Goal: Task Accomplishment & Management: Use online tool/utility

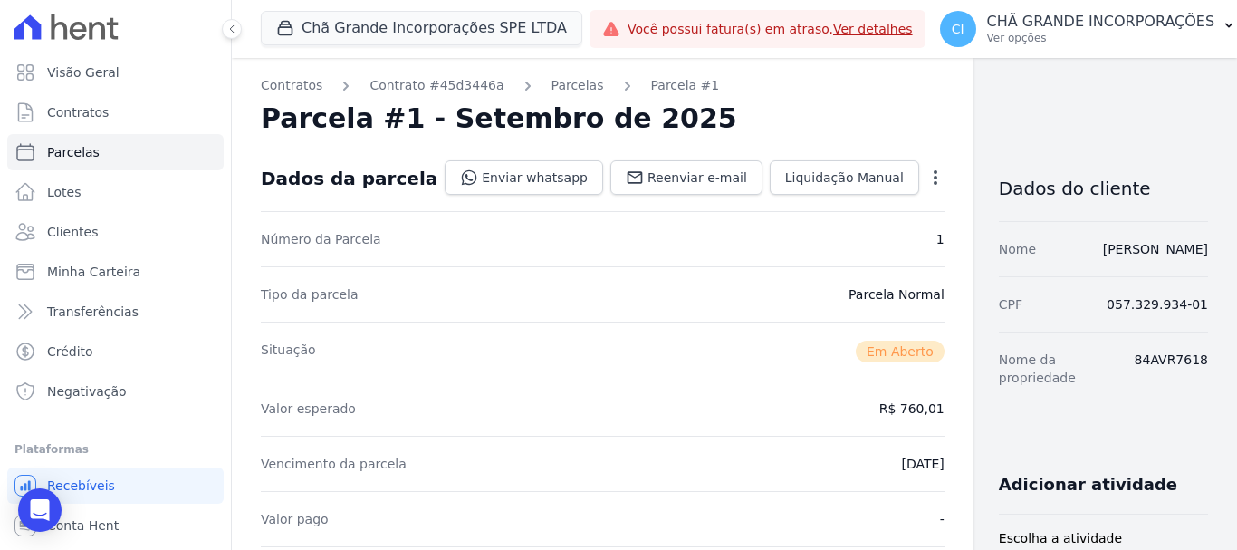
scroll to position [453, 0]
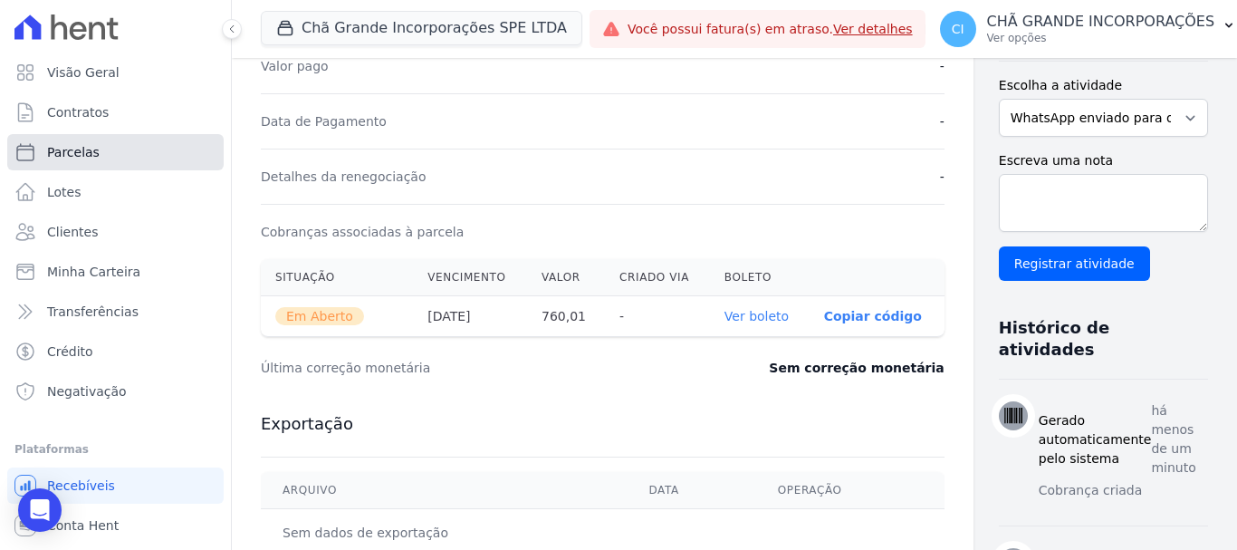
click at [86, 151] on span "Parcelas" at bounding box center [73, 152] width 53 height 18
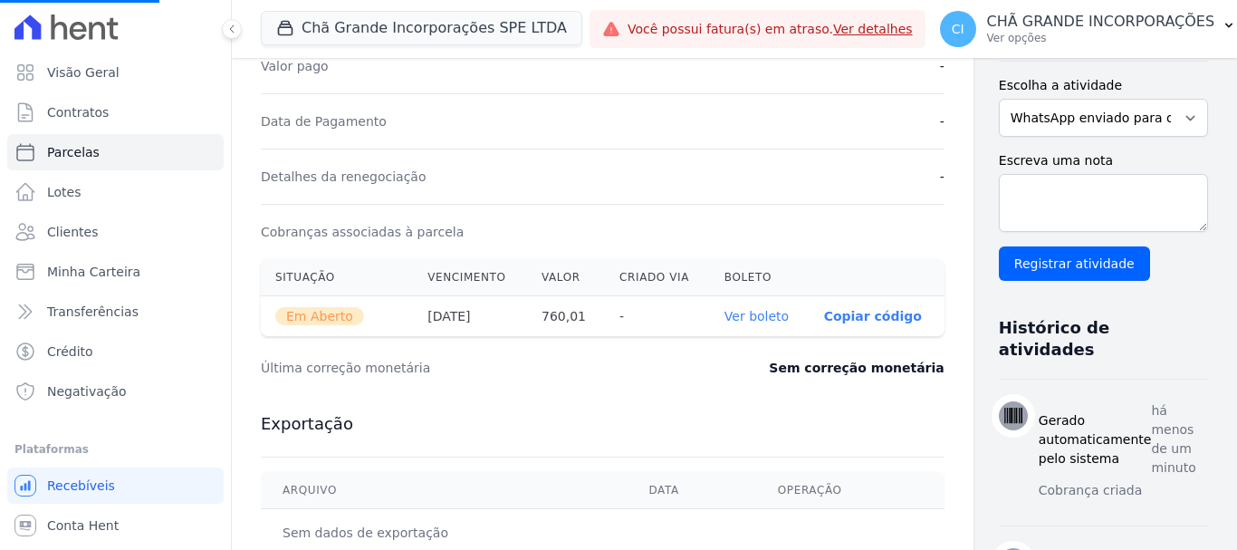
select select
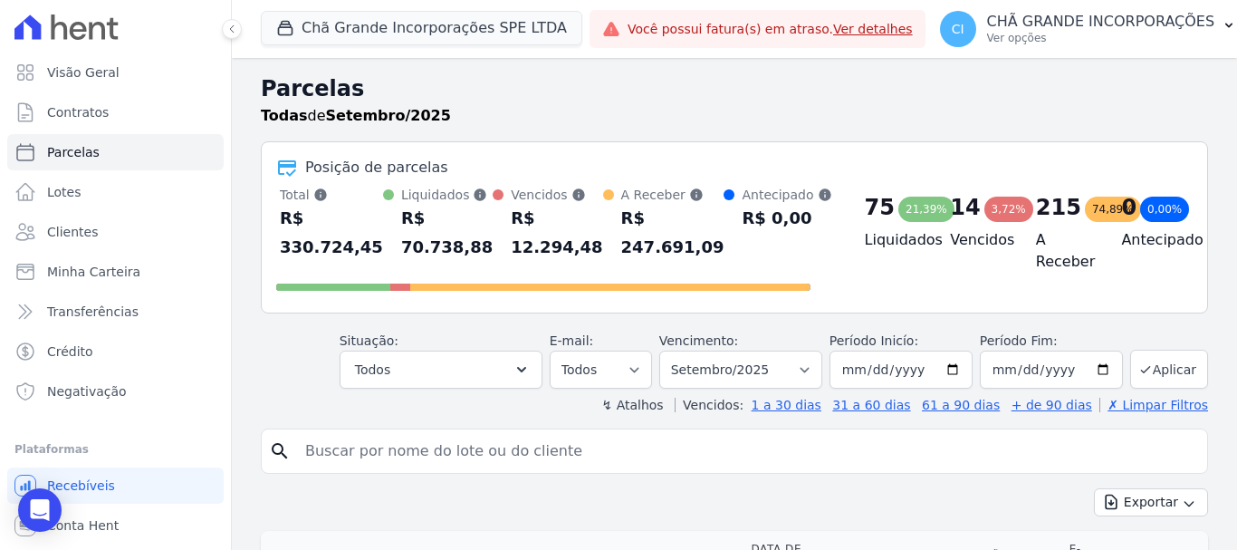
click at [437, 449] on input "search" at bounding box center [747, 451] width 906 height 36
type input "[PERSON_NAME]"
select select
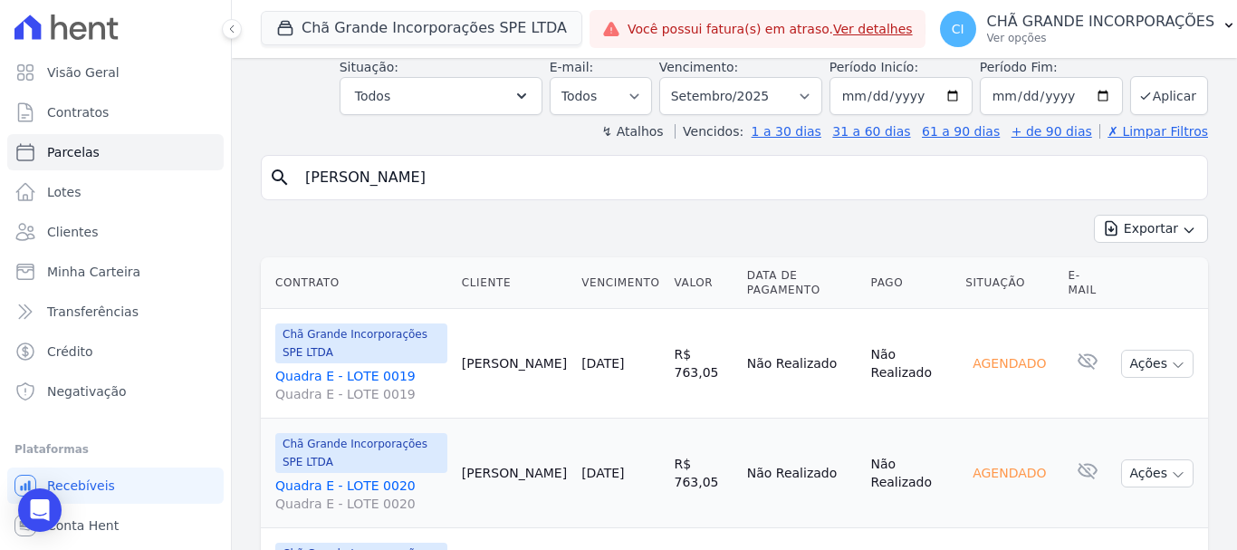
scroll to position [165, 0]
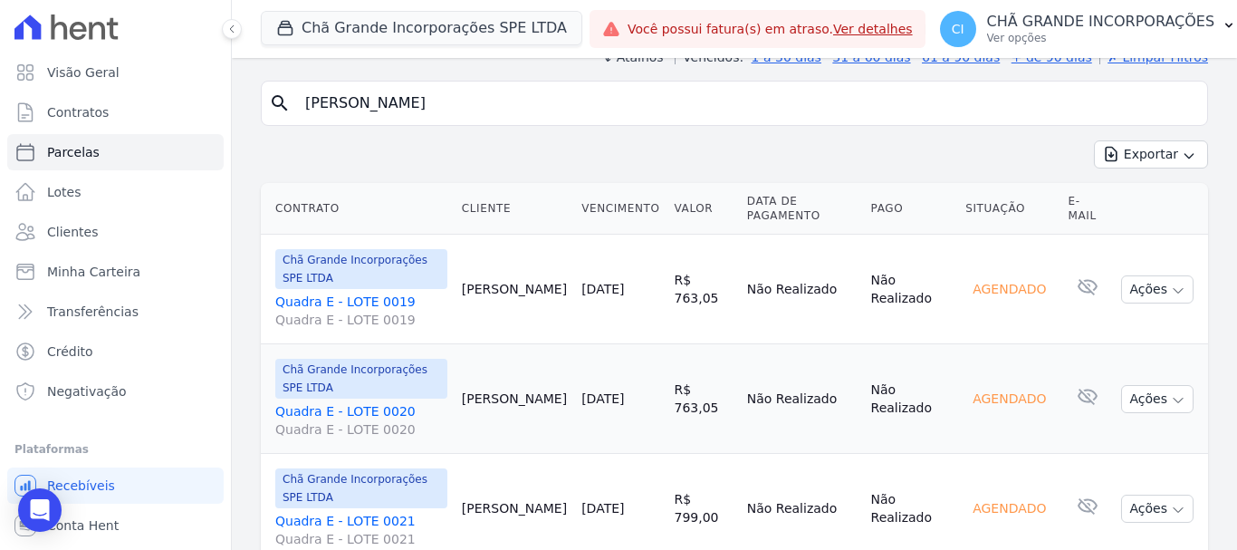
click at [389, 293] on link "Quadra E - LOTE 0019 Quadra E - LOTE 0019" at bounding box center [361, 311] width 172 height 36
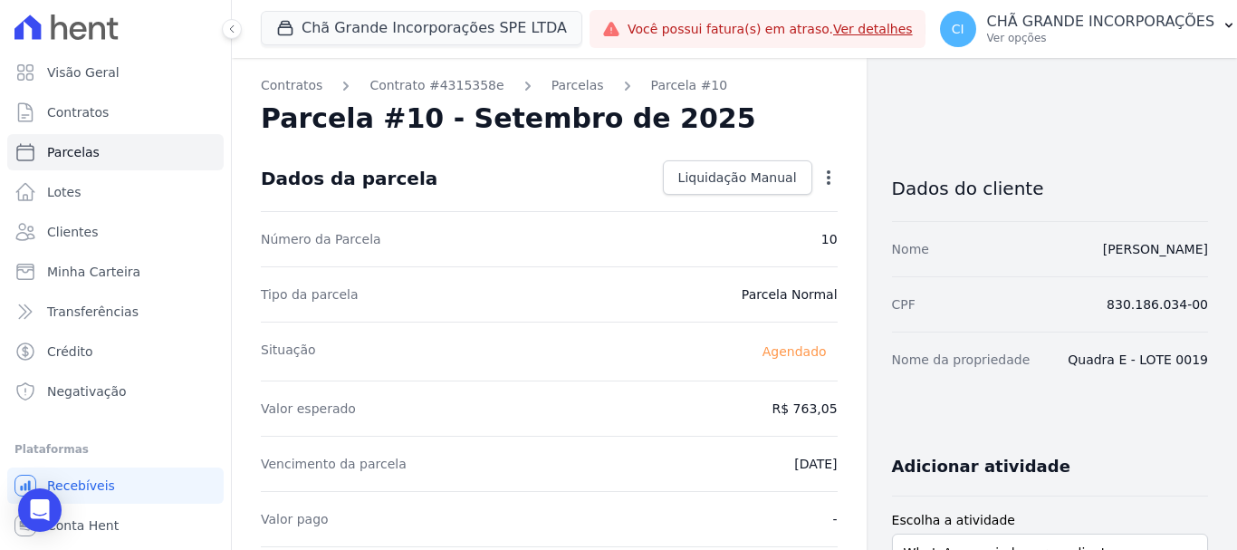
select select
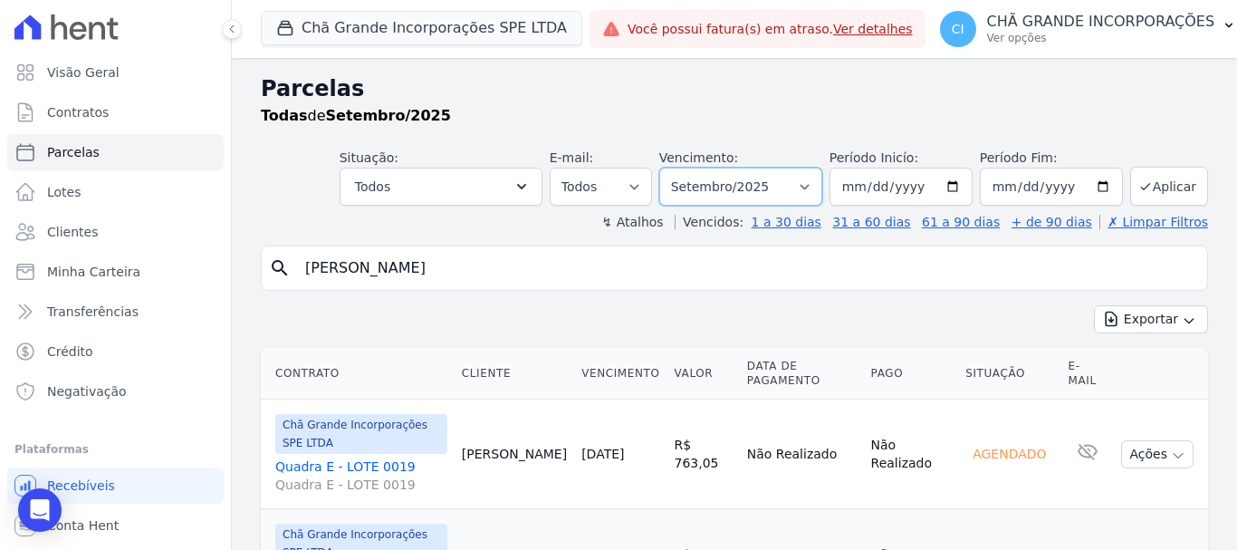
click at [745, 178] on select "Filtrar por período ──────── Todos os meses Outubro/2019 Novembro/2019 Dezembro…" at bounding box center [740, 187] width 163 height 38
select select "08/2025"
click at [671, 168] on select "Filtrar por período ──────── Todos os meses Outubro/2019 Novembro/2019 Dezembro…" at bounding box center [740, 187] width 163 height 38
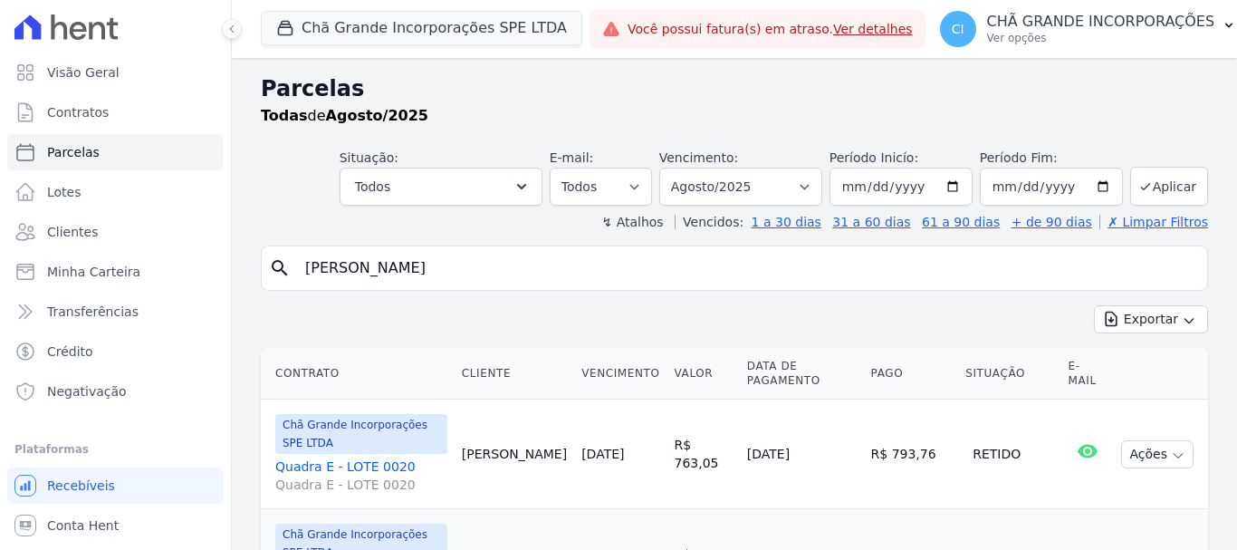
select select
click at [752, 186] on select "Filtrar por período ──────── Todos os meses Outubro/2019 Novembro/2019 Dezembro…" at bounding box center [740, 187] width 163 height 38
select select "05/2025"
click at [671, 168] on select "Filtrar por período ──────── Todos os meses Outubro/2019 Novembro/2019 Dezembro…" at bounding box center [740, 187] width 163 height 38
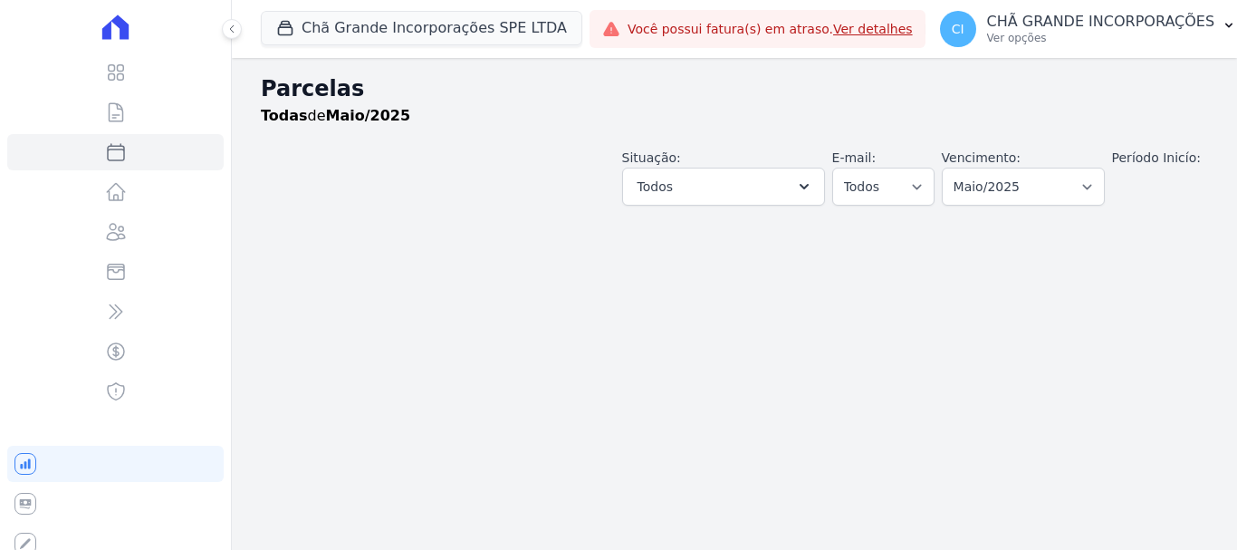
select select
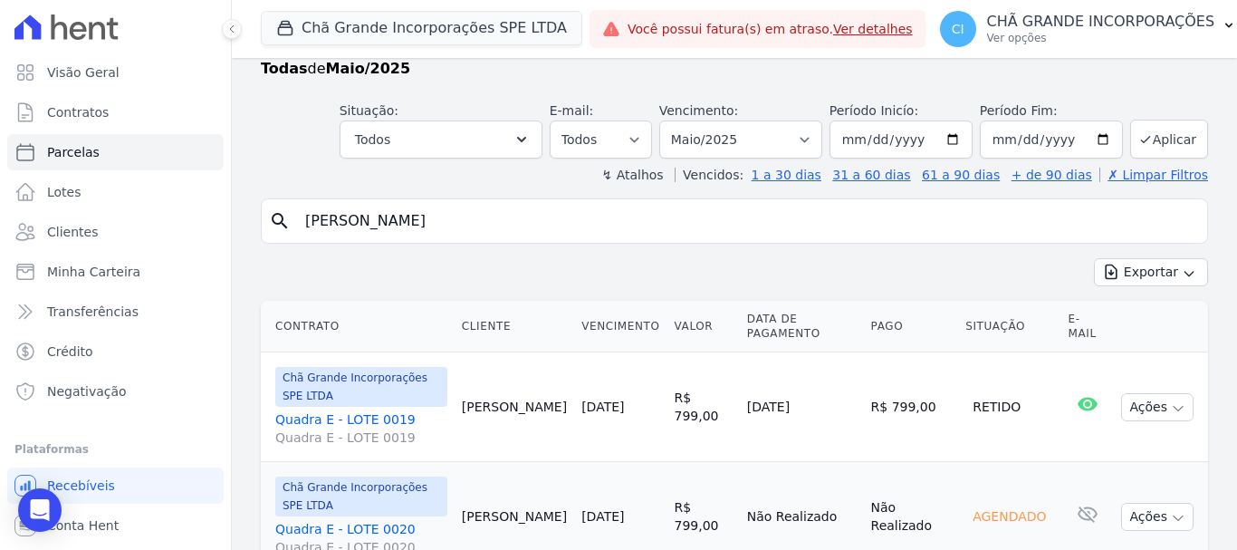
scroll to position [73, 0]
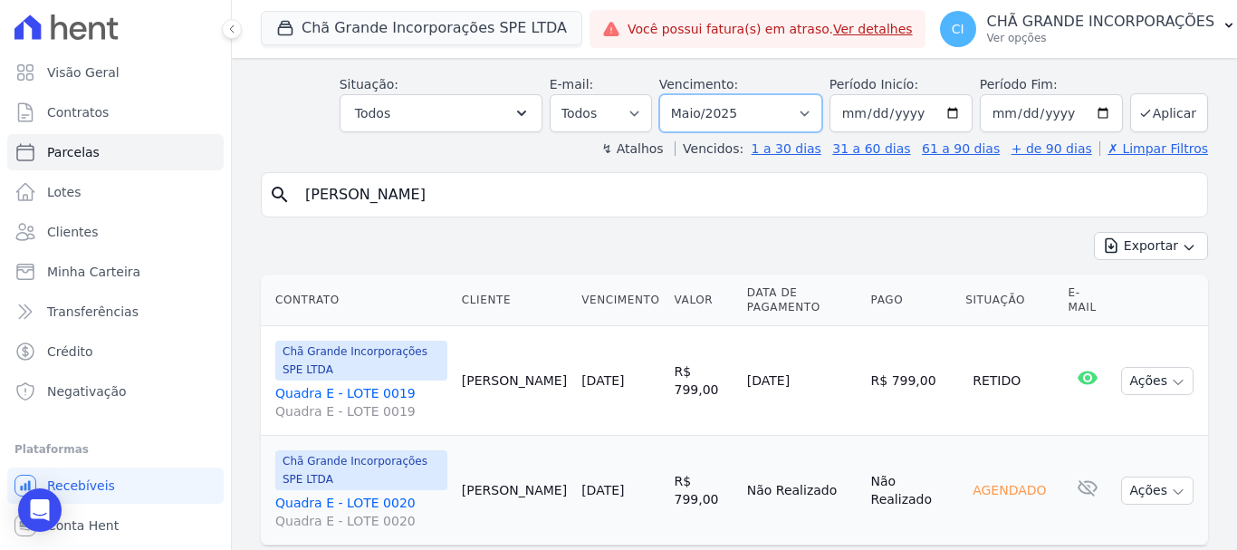
click at [756, 117] on select "Filtrar por período ──────── Todos os meses Outubro/2019 Novembro/2019 Dezembro…" at bounding box center [740, 113] width 163 height 38
select select "06/2025"
click at [671, 94] on select "Filtrar por período ──────── Todos os meses Outubro/2019 Novembro/2019 Dezembro…" at bounding box center [740, 113] width 163 height 38
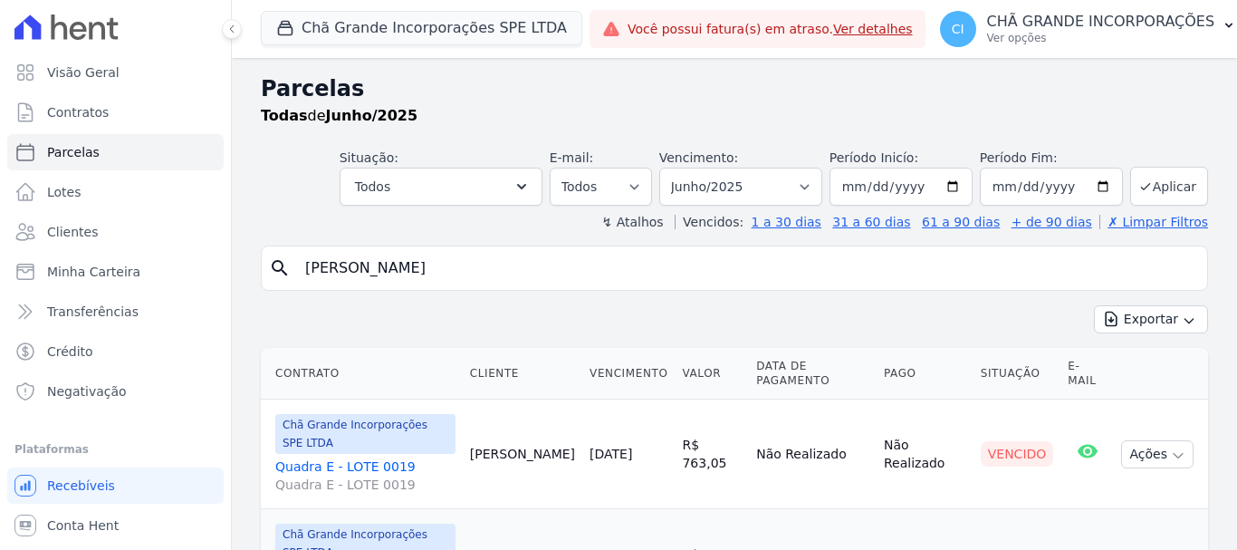
select select
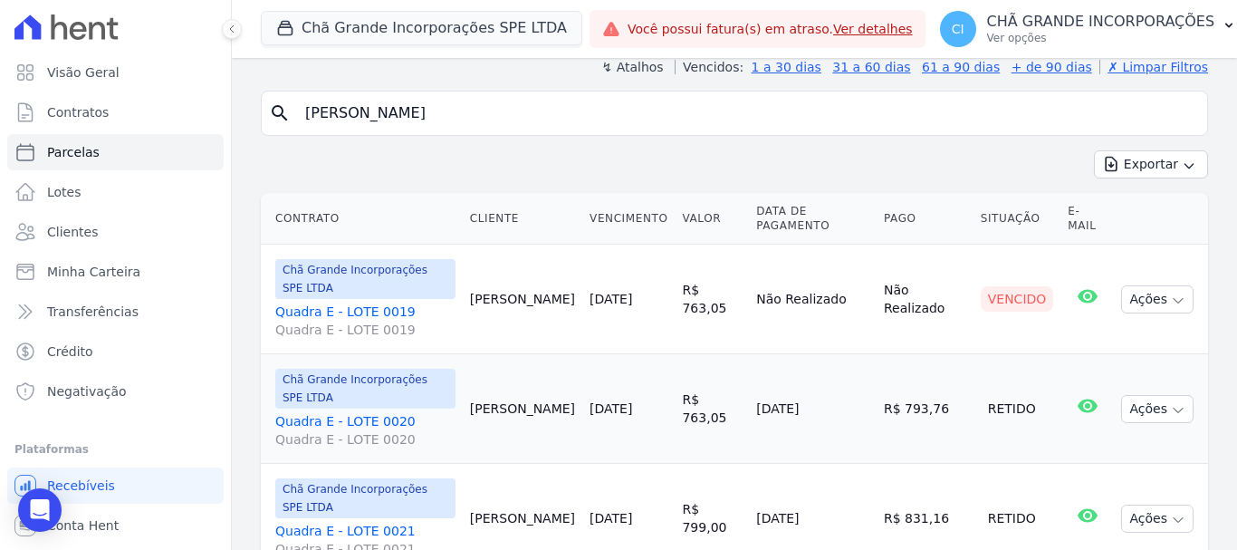
scroll to position [165, 0]
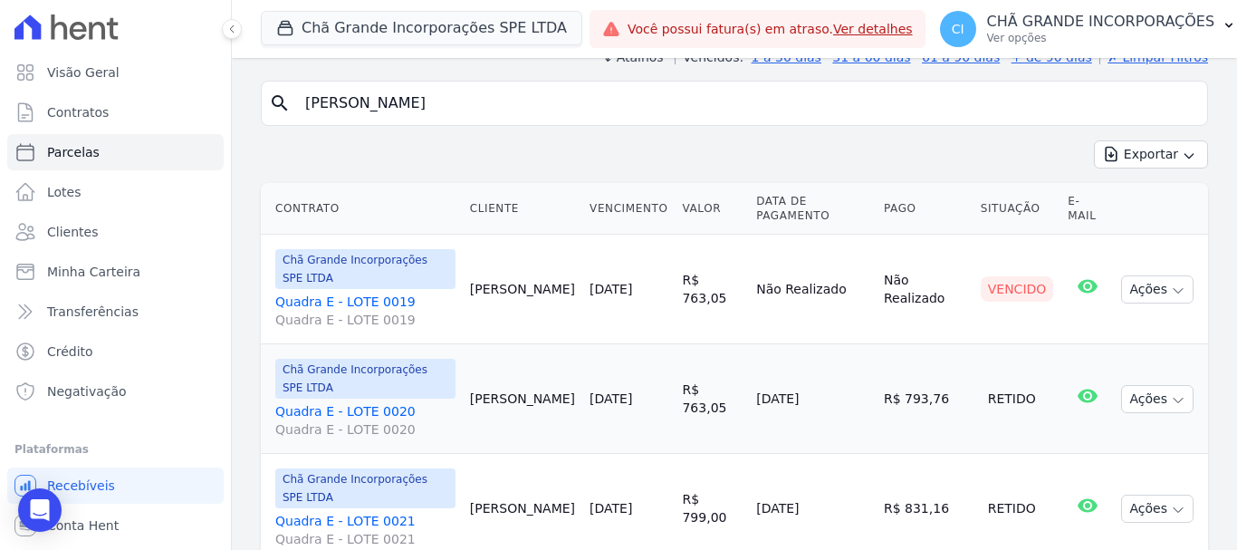
click at [749, 454] on td "11/08/2025" at bounding box center [813, 509] width 128 height 110
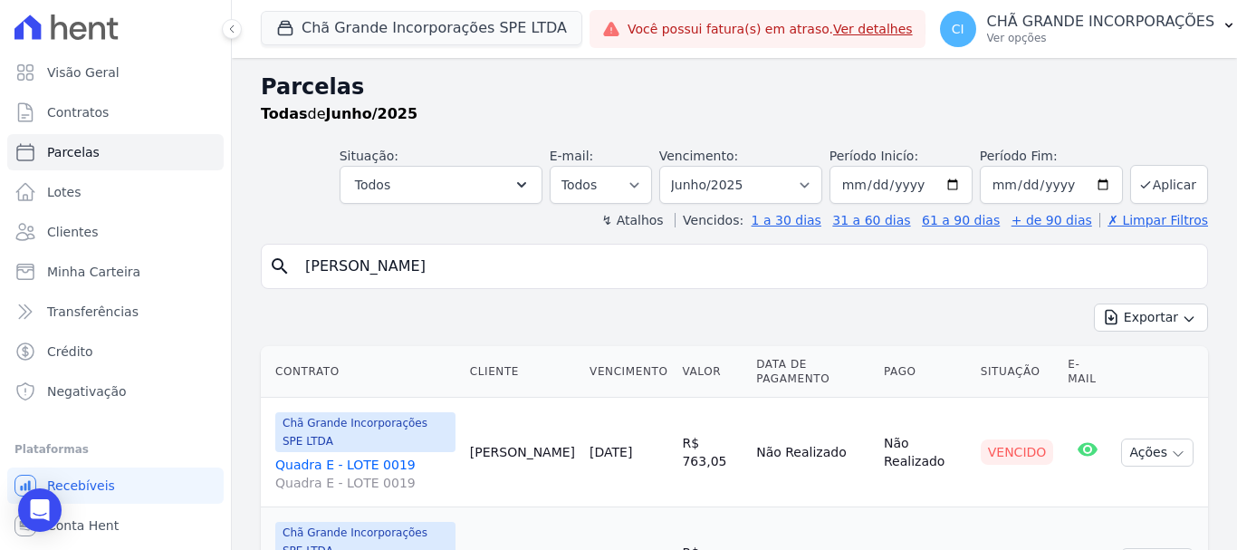
scroll to position [0, 0]
click at [746, 178] on select "Filtrar por período ──────── Todos os meses Outubro/2019 Novembro/2019 Dezembro…" at bounding box center [740, 187] width 163 height 38
select select "07/2025"
click at [671, 168] on select "Filtrar por período ──────── Todos os meses Outubro/2019 Novembro/2019 Dezembro…" at bounding box center [740, 187] width 163 height 38
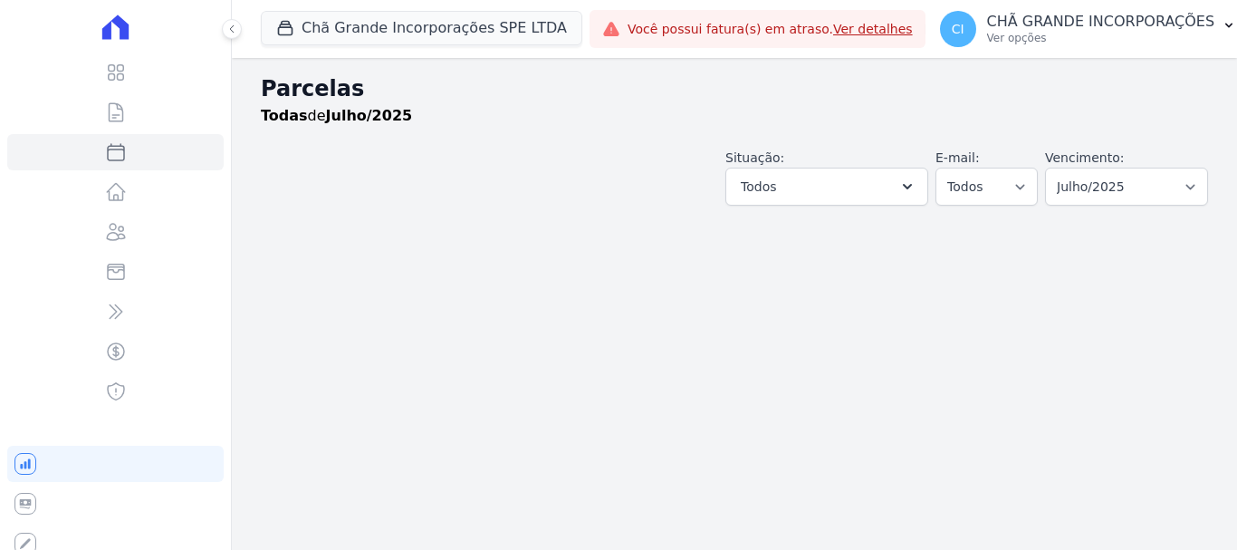
select select
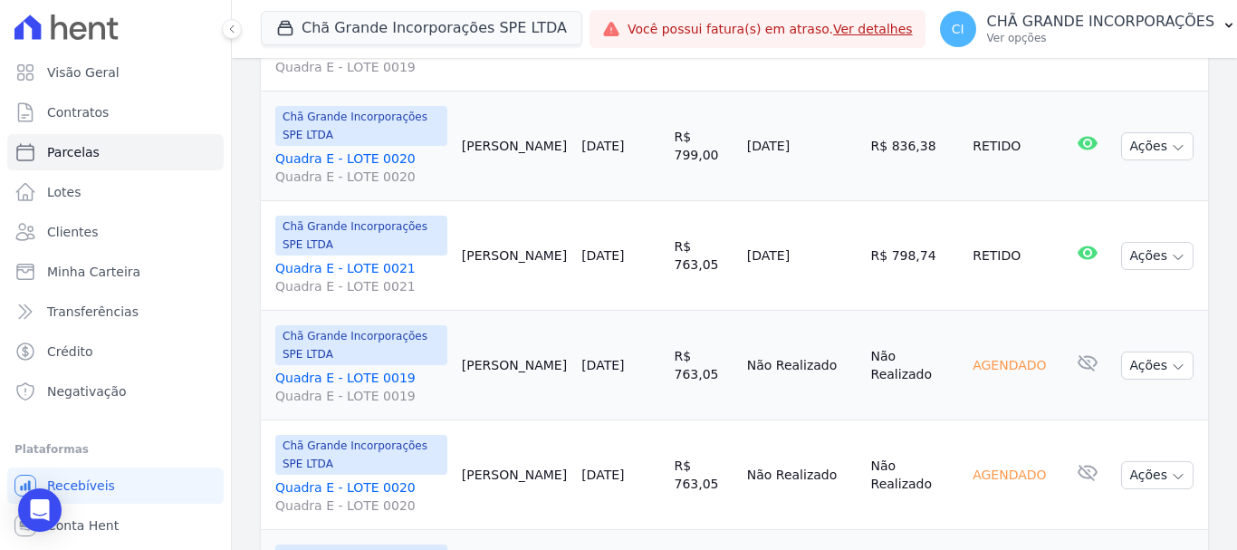
scroll to position [439, 0]
